Goal: Navigation & Orientation: Understand site structure

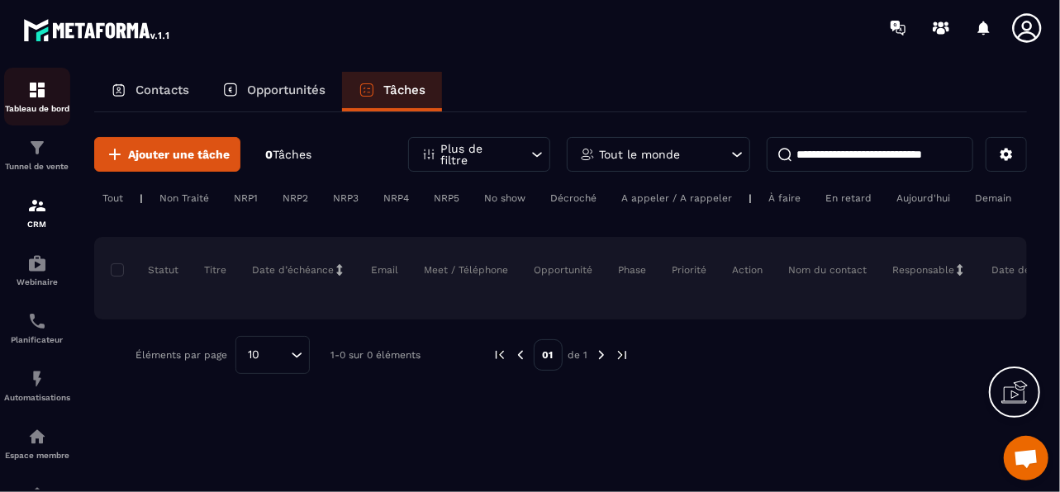
click at [45, 107] on p "Tableau de bord" at bounding box center [37, 108] width 66 height 9
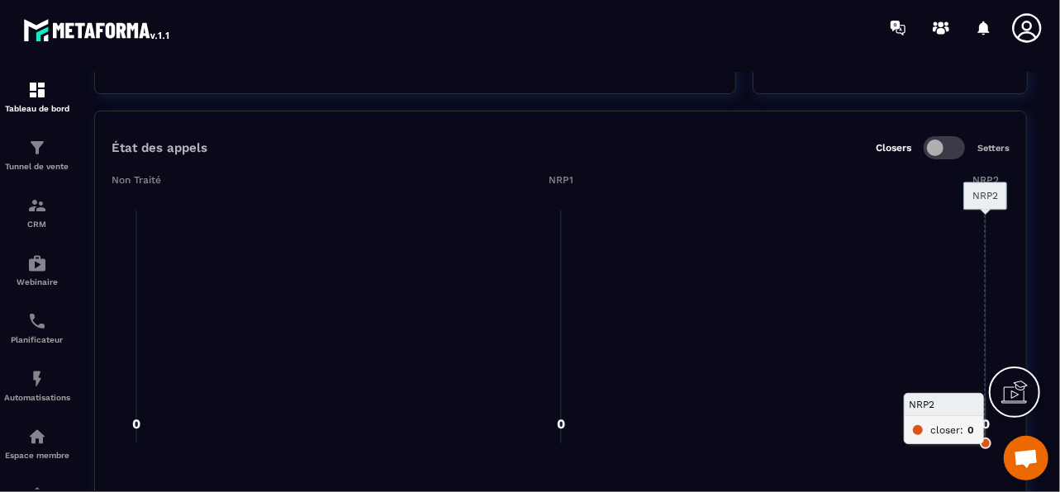
scroll to position [2314, 0]
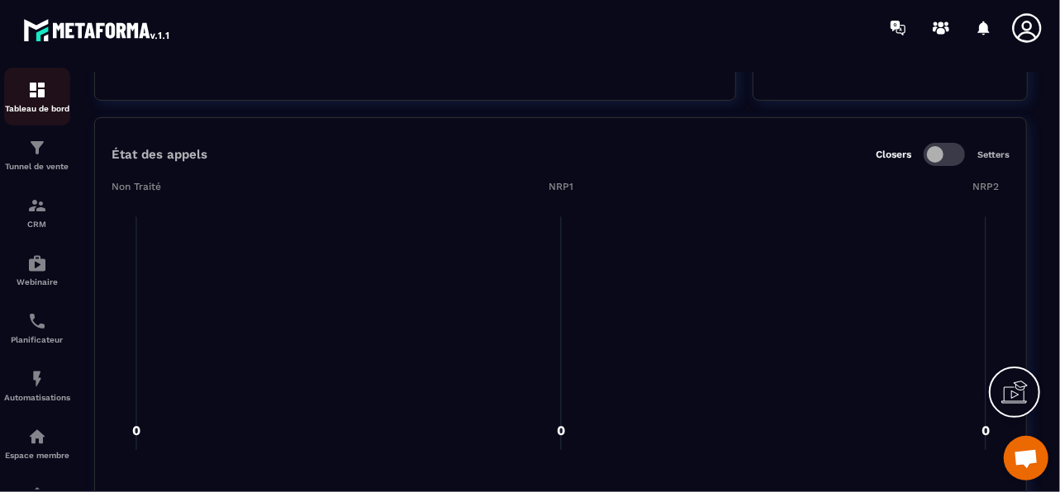
click at [25, 95] on div "Tableau de bord" at bounding box center [37, 96] width 66 height 33
click at [36, 159] on div "Tunnel de vente" at bounding box center [37, 154] width 66 height 33
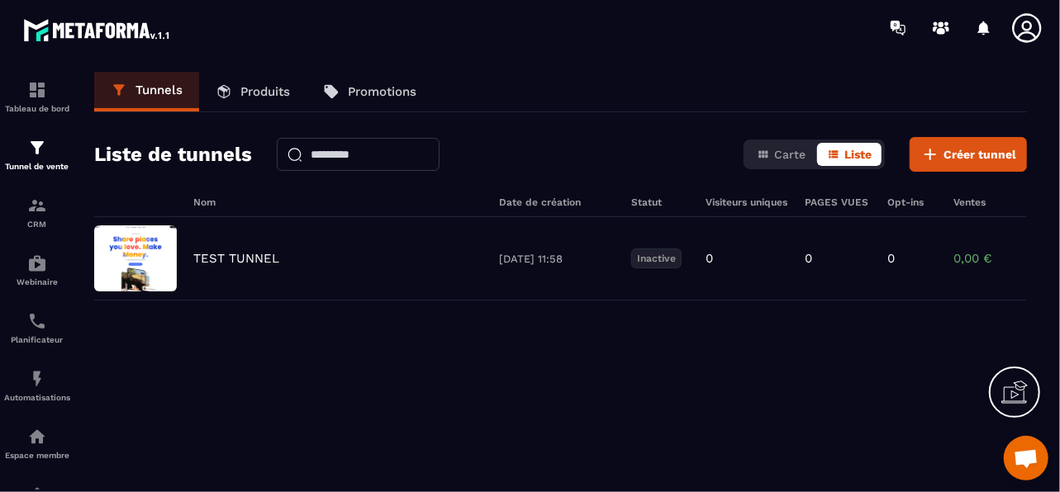
click at [264, 95] on p "Produits" at bounding box center [265, 91] width 50 height 15
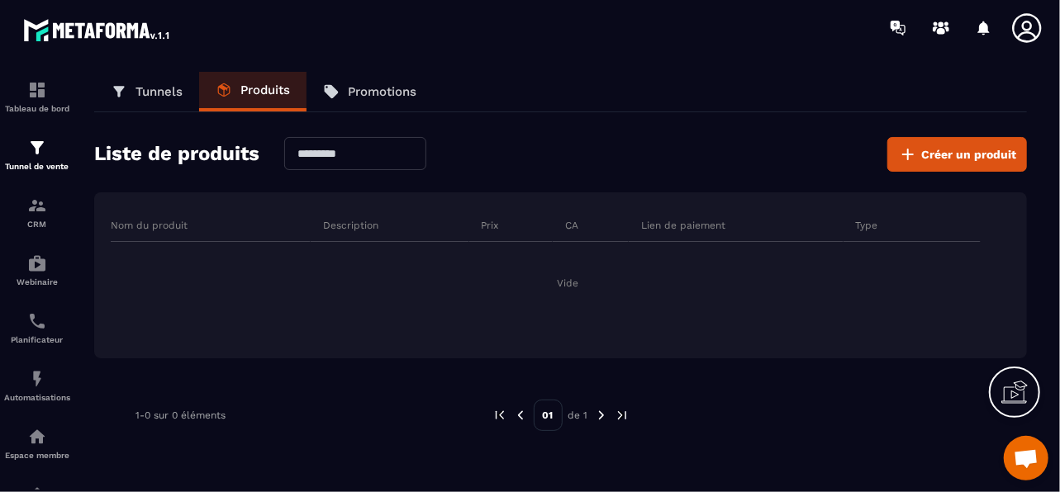
click at [363, 94] on p "Promotions" at bounding box center [382, 91] width 69 height 15
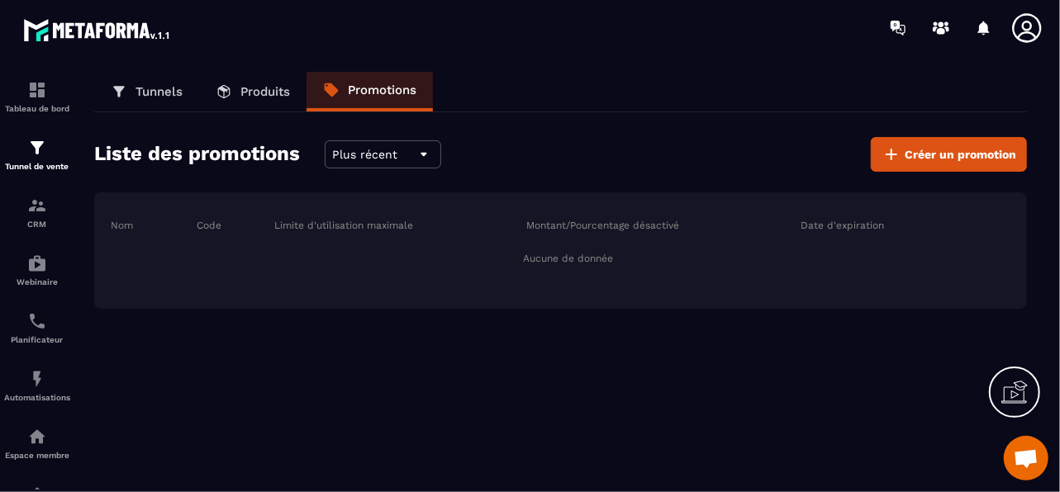
click at [159, 96] on p "Tunnels" at bounding box center [159, 91] width 47 height 15
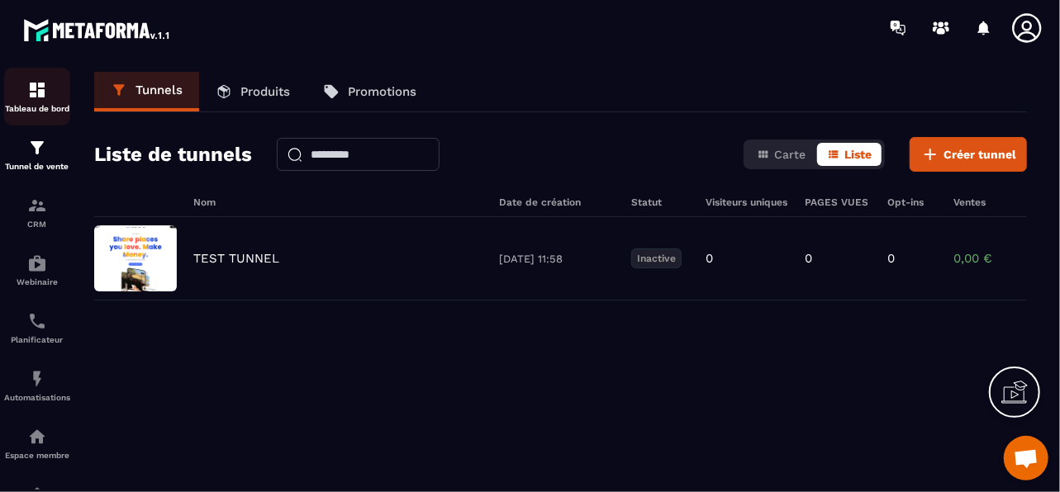
click at [43, 98] on img at bounding box center [37, 90] width 20 height 20
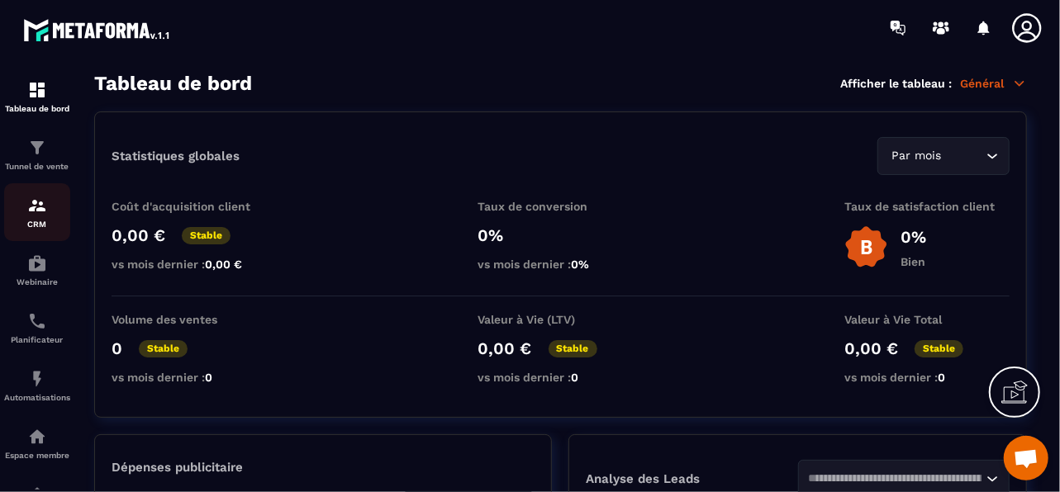
click at [35, 233] on link "CRM" at bounding box center [37, 212] width 66 height 58
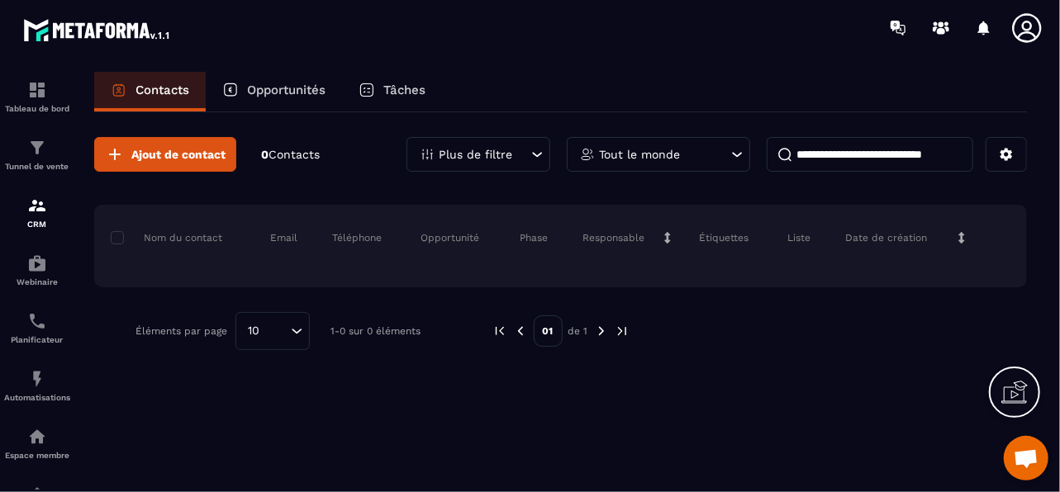
click at [297, 92] on p "Opportunités" at bounding box center [286, 90] width 78 height 15
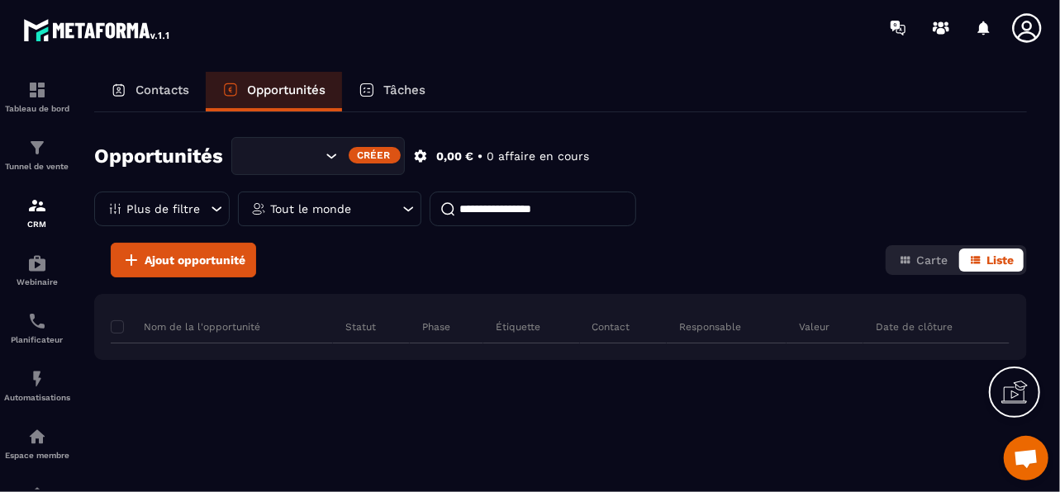
click at [411, 88] on p "Tâches" at bounding box center [404, 90] width 42 height 15
